Goal: Task Accomplishment & Management: Use online tool/utility

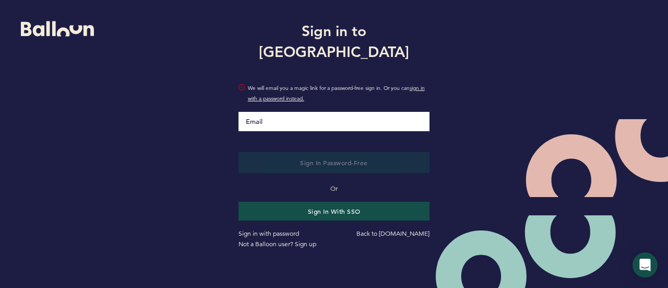
click at [269, 112] on input "Email" at bounding box center [335, 121] width 192 height 19
type input "[EMAIL_ADDRESS][DOMAIN_NAME]"
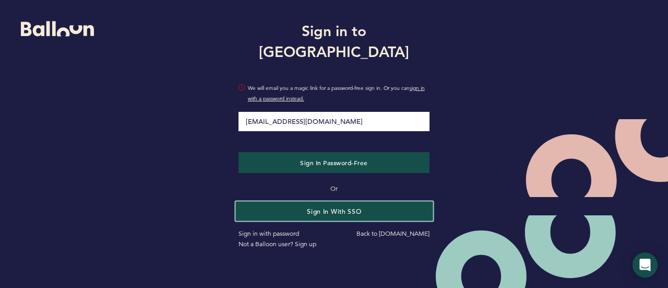
click at [303, 202] on button "Sign in with SSO" at bounding box center [334, 210] width 197 height 19
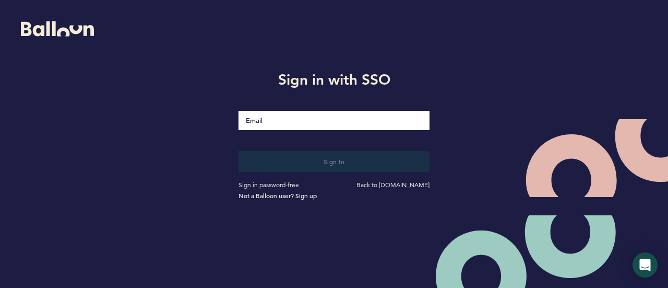
click at [284, 125] on input "Email" at bounding box center [335, 120] width 192 height 19
type input "[EMAIL_ADDRESS][DOMAIN_NAME]"
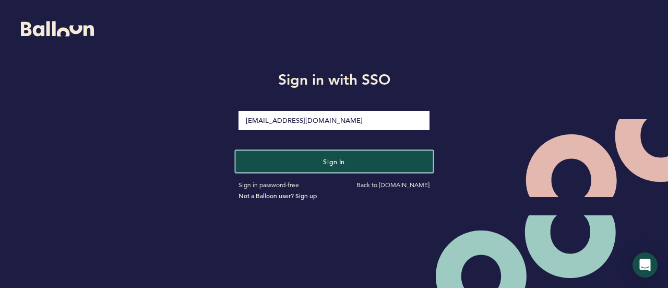
click at [307, 164] on button "Sign in" at bounding box center [334, 160] width 197 height 21
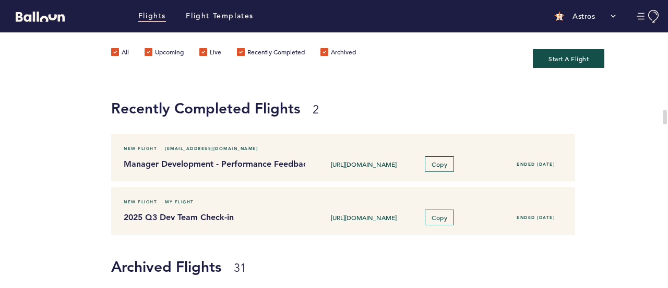
scroll to position [248, 0]
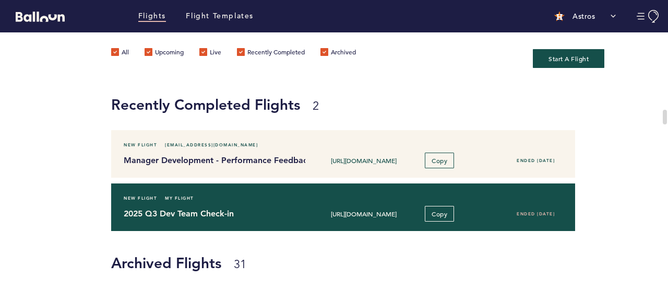
click at [301, 214] on div "2025 Q3 Dev Team Check-in" at bounding box center [211, 213] width 190 height 13
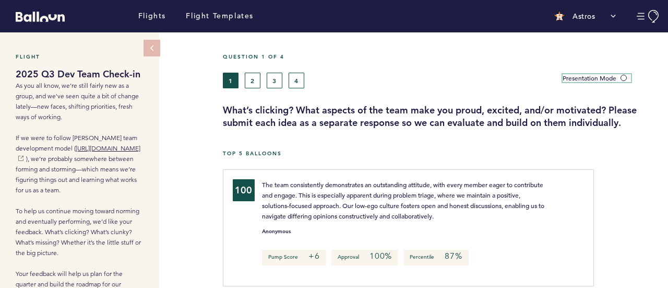
click at [625, 78] on span at bounding box center [626, 77] width 10 height 3
click at [0, 0] on input "Presentation Mode" at bounding box center [0, 0] width 0 height 0
click at [251, 80] on button "2" at bounding box center [253, 81] width 16 height 16
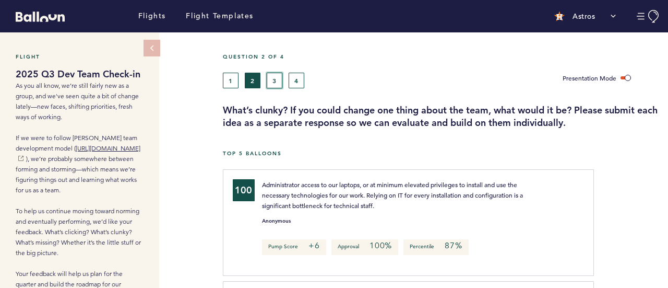
click at [281, 78] on button "3" at bounding box center [275, 81] width 16 height 16
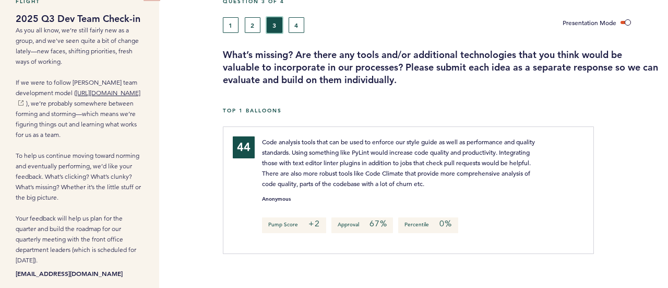
scroll to position [57, 0]
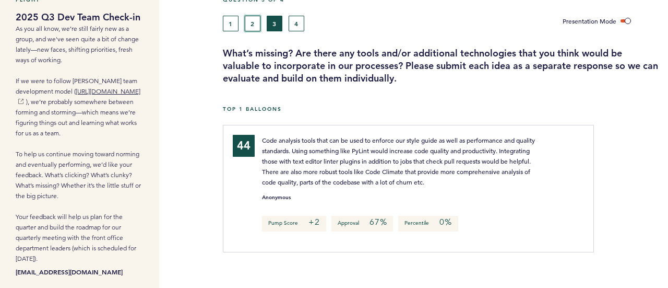
click at [251, 29] on button "2" at bounding box center [253, 24] width 16 height 16
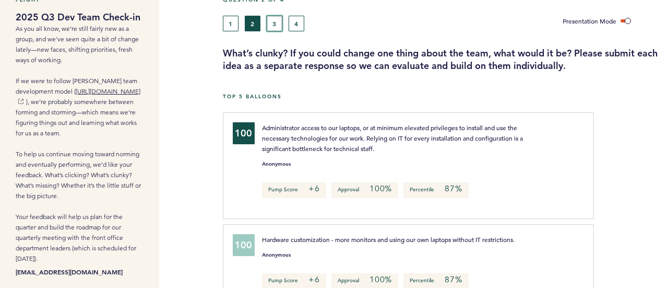
click at [271, 25] on button "3" at bounding box center [275, 24] width 16 height 16
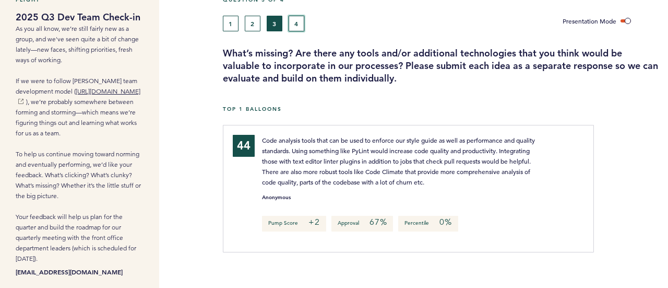
click at [300, 25] on button "4" at bounding box center [297, 24] width 16 height 16
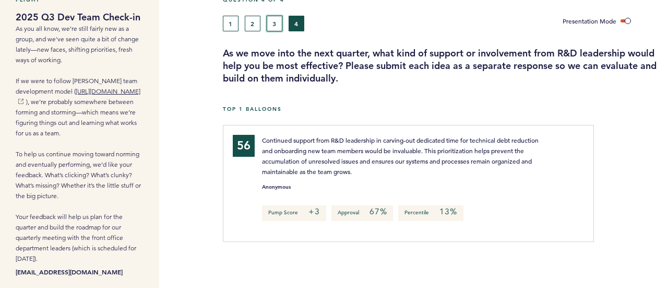
click at [276, 26] on button "3" at bounding box center [275, 24] width 16 height 16
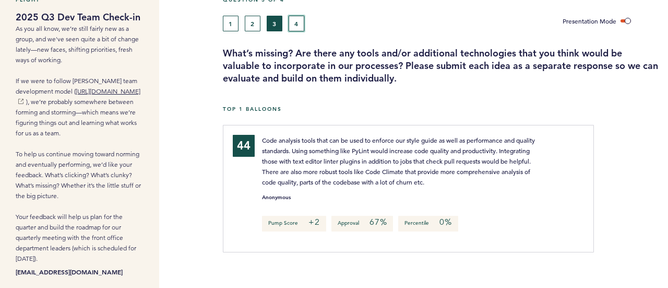
click at [296, 24] on button "4" at bounding box center [297, 24] width 16 height 16
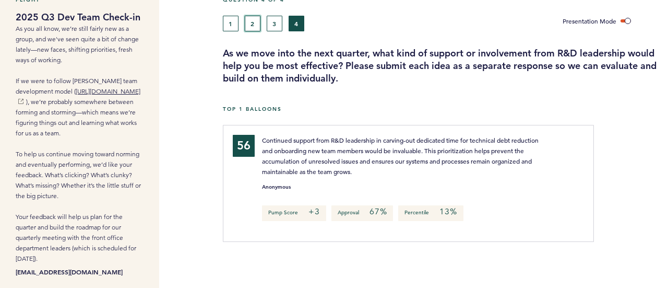
click at [249, 28] on button "2" at bounding box center [253, 24] width 16 height 16
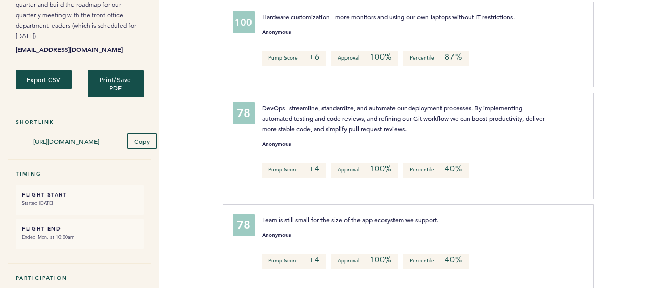
scroll to position [250, 0]
